Goal: Task Accomplishment & Management: Manage account settings

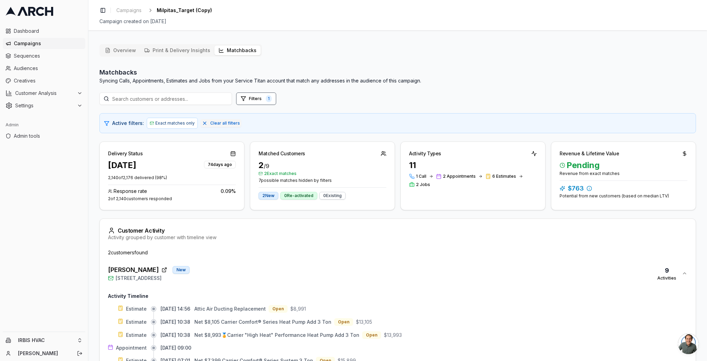
scroll to position [223, 0]
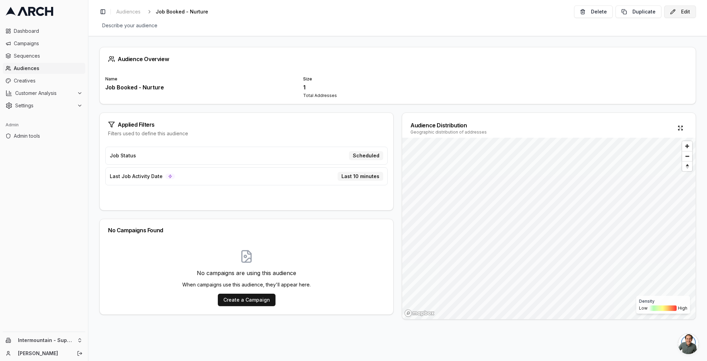
click at [678, 12] on button "Edit" at bounding box center [680, 12] width 32 height 12
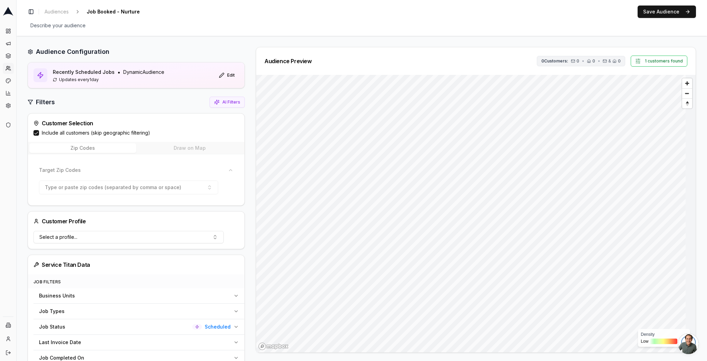
click at [593, 61] on span "0" at bounding box center [594, 61] width 3 height 6
drag, startPoint x: 275, startPoint y: 50, endPoint x: 279, endPoint y: 49, distance: 3.9
click at [276, 50] on div "Audience Preview 0 Customers: 0 • 0 • & 0 1 customers found" at bounding box center [476, 61] width 440 height 28
